Goal: Task Accomplishment & Management: Use online tool/utility

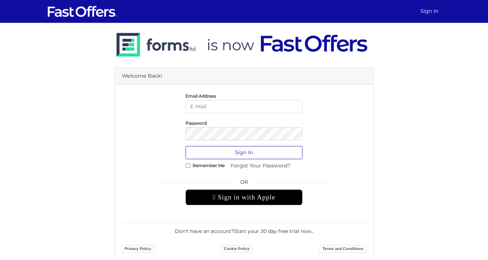
type input "christian@property.ca"
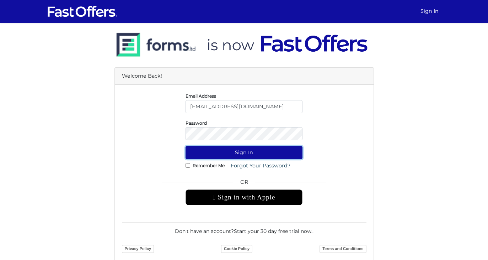
click at [258, 149] on button "Sign In" at bounding box center [244, 152] width 117 height 13
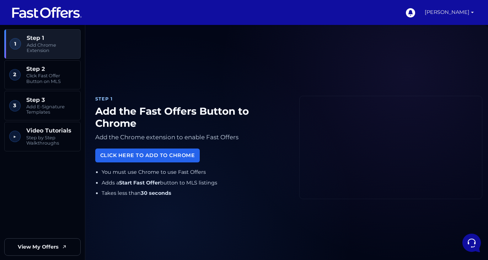
click at [466, 14] on link "[PERSON_NAME]" at bounding box center [449, 12] width 55 height 25
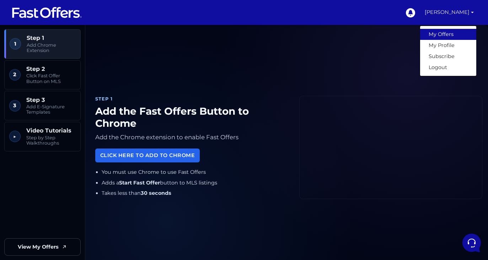
click at [458, 30] on link "My Offers" at bounding box center [448, 34] width 56 height 11
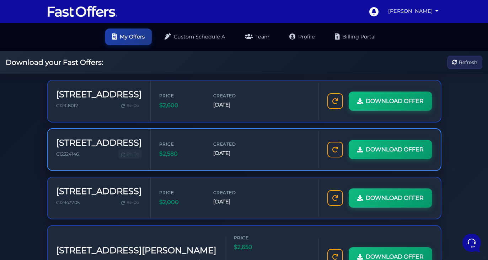
click at [127, 151] on span "Re-Do" at bounding box center [133, 154] width 12 height 6
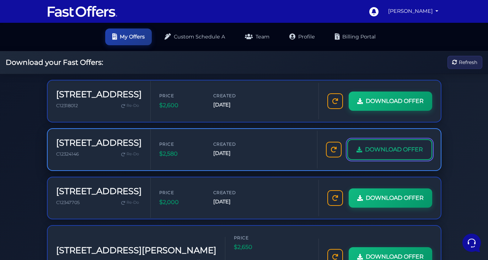
click at [365, 154] on span "DOWNLOAD OFFER" at bounding box center [394, 149] width 58 height 9
